Goal: Check status: Check status

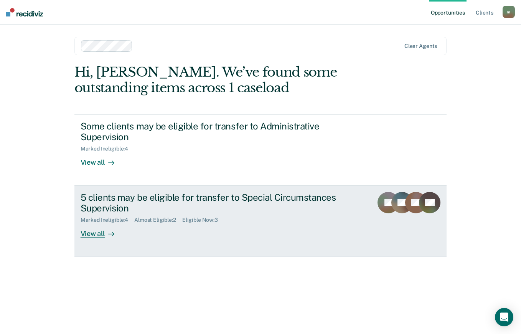
click at [102, 208] on div "5 clients may be eligible for transfer to Special Circumstances Supervision" at bounding box center [215, 203] width 269 height 22
click at [94, 233] on div "View all" at bounding box center [102, 231] width 43 height 15
